Goal: Task Accomplishment & Management: Use online tool/utility

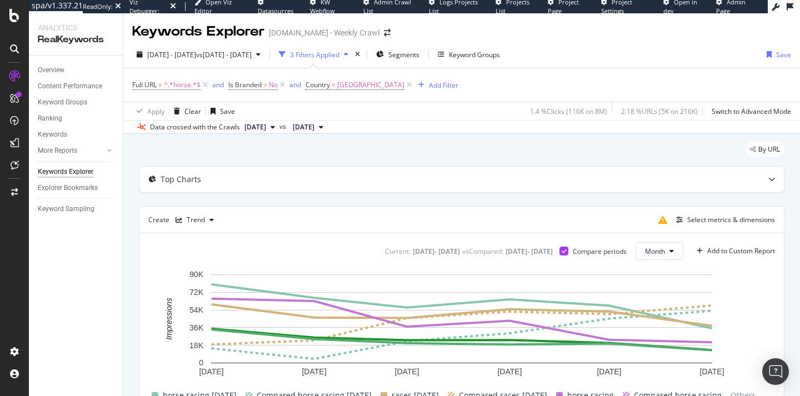
click at [141, 6] on div "Viz Debugger:" at bounding box center [148, 6] width 38 height 17
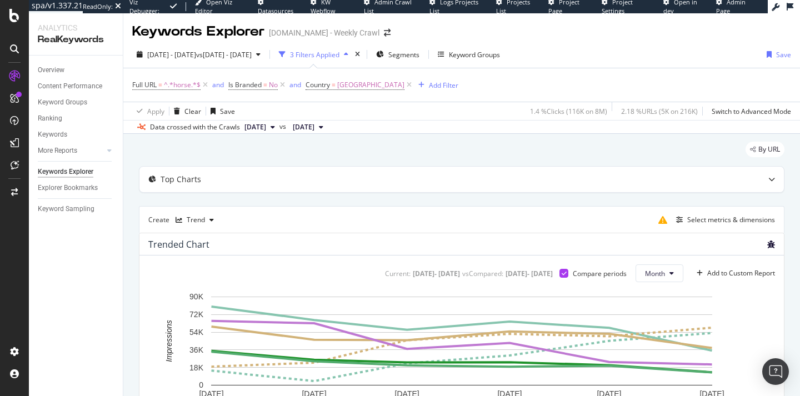
click at [768, 245] on icon "bug" at bounding box center [771, 245] width 8 height 8
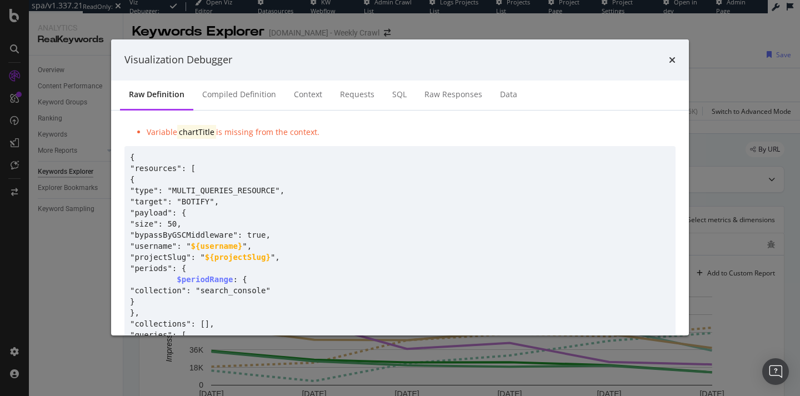
click at [666, 61] on div "Visualization Debugger" at bounding box center [399, 60] width 551 height 14
click at [671, 61] on icon "times" at bounding box center [672, 60] width 7 height 9
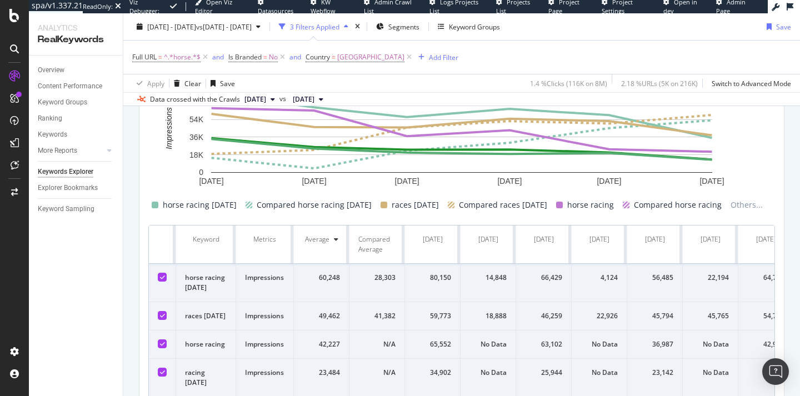
scroll to position [12, 0]
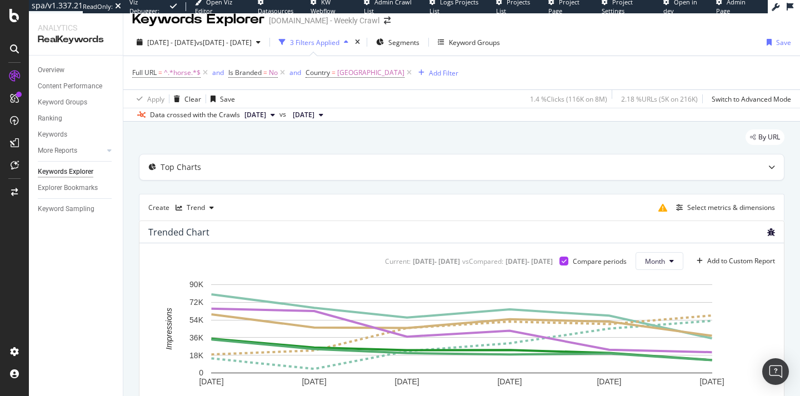
click at [772, 232] on icon "bug" at bounding box center [771, 232] width 8 height 8
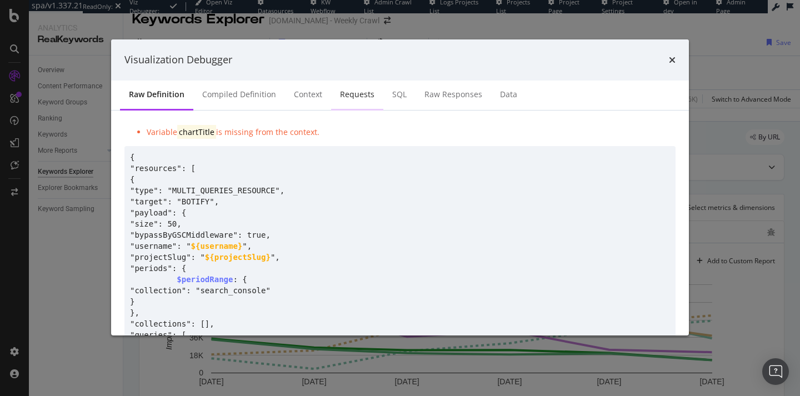
click at [355, 92] on div "Requests" at bounding box center [357, 94] width 34 height 11
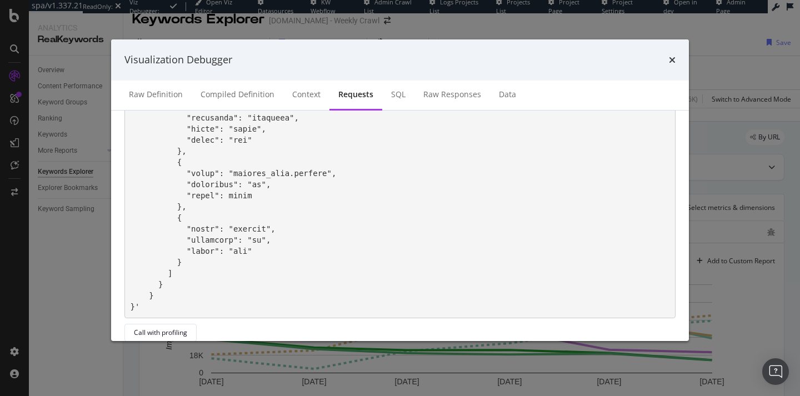
scroll to position [1630, 0]
click at [672, 56] on icon "times" at bounding box center [672, 60] width 7 height 9
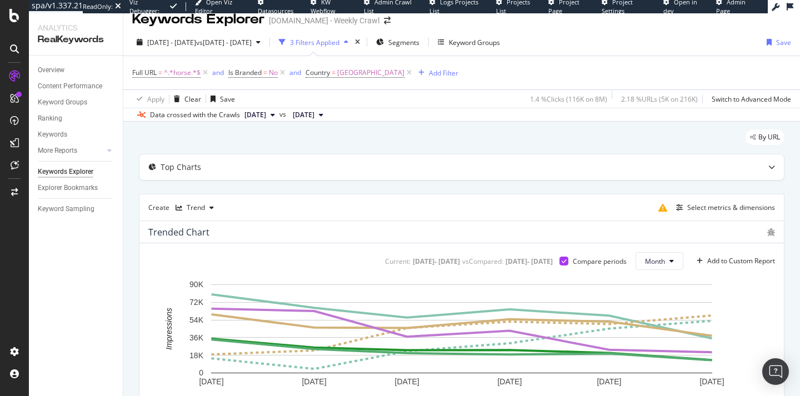
click at [770, 232] on icon "bug" at bounding box center [771, 232] width 8 height 8
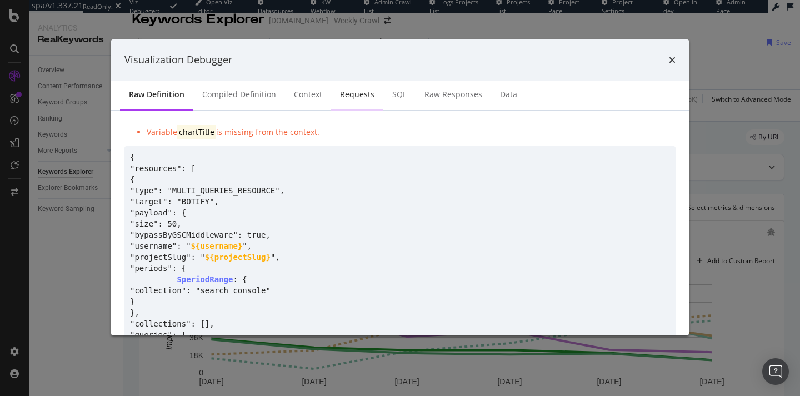
click at [347, 92] on div "Requests" at bounding box center [357, 94] width 34 height 11
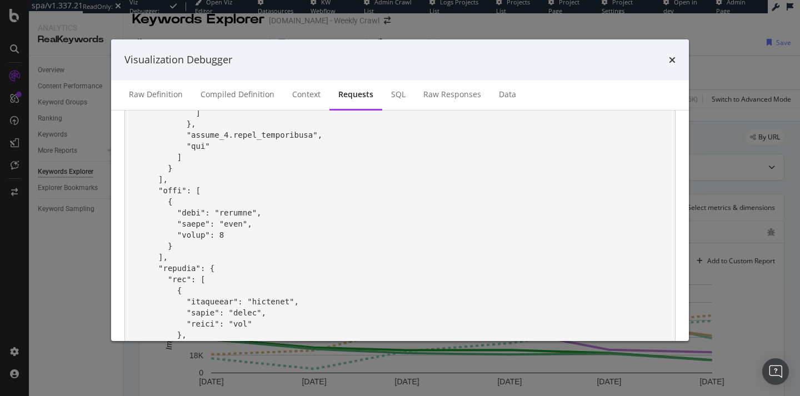
scroll to position [576, 0]
